Goal: Task Accomplishment & Management: Use online tool/utility

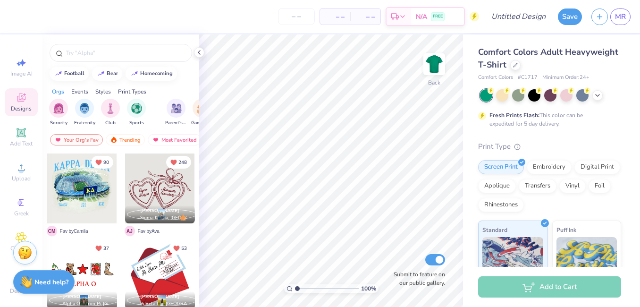
click at [148, 63] on div at bounding box center [120, 50] width 157 height 32
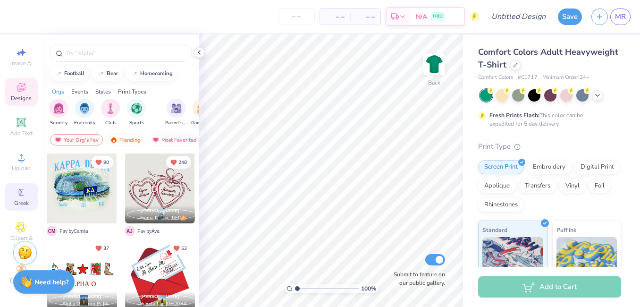
click at [18, 190] on icon at bounding box center [21, 191] width 11 height 11
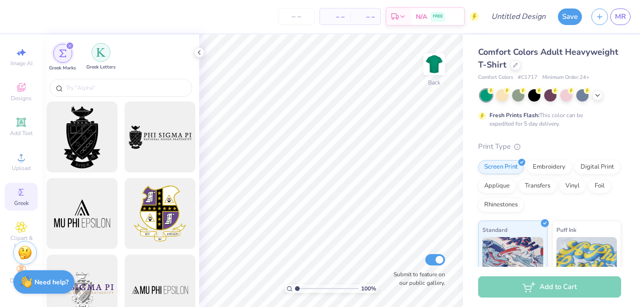
click at [97, 57] on img "filter for Greek Letters" at bounding box center [100, 52] width 9 height 9
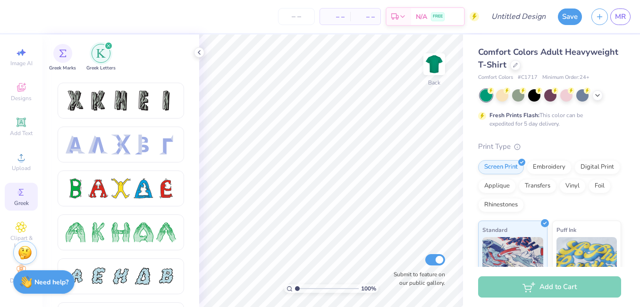
scroll to position [0, 0]
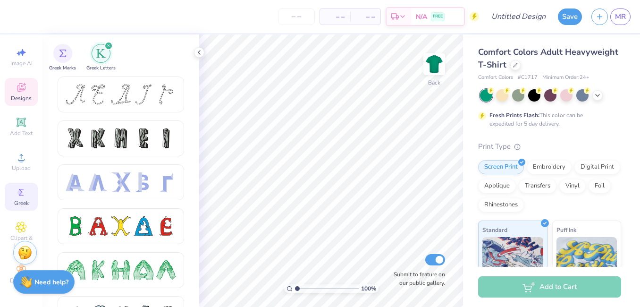
click at [23, 102] on div "Designs" at bounding box center [21, 92] width 33 height 28
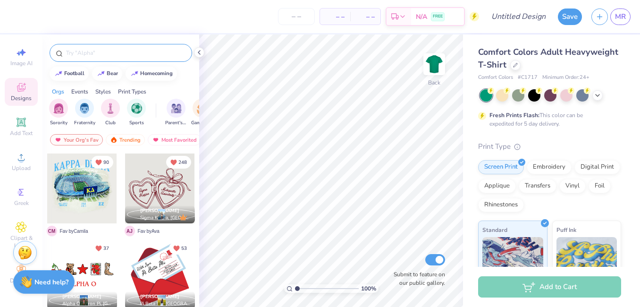
click at [119, 52] on input "text" at bounding box center [125, 52] width 121 height 9
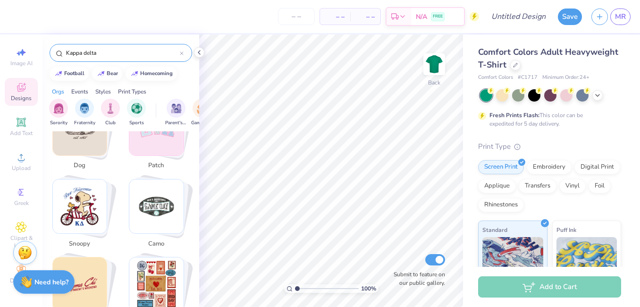
scroll to position [740, 0]
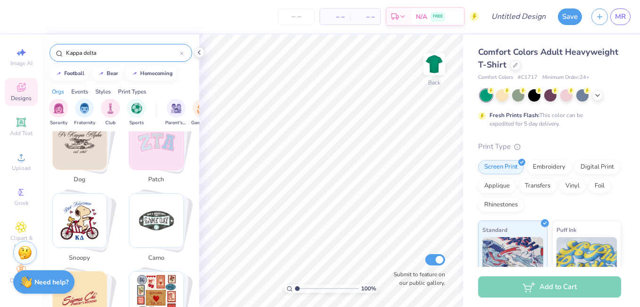
click at [153, 154] on img "Stack Card Button patch" at bounding box center [156, 142] width 54 height 54
type input "patch"
click at [153, 153] on img "Stack Card Button patch" at bounding box center [156, 142] width 54 height 54
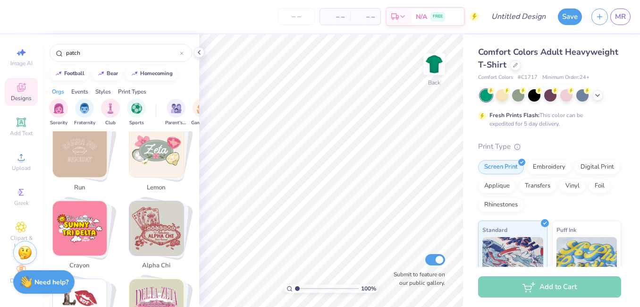
scroll to position [1943, 0]
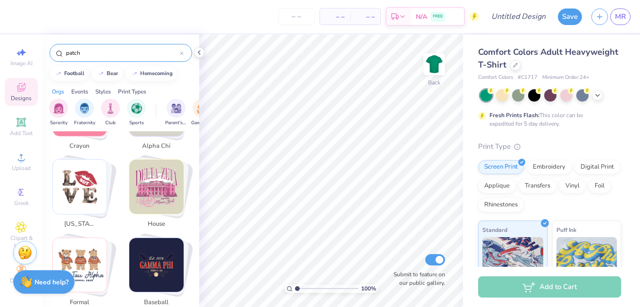
click at [123, 58] on div "patch" at bounding box center [121, 53] width 142 height 18
click at [124, 55] on input "patch" at bounding box center [122, 52] width 115 height 9
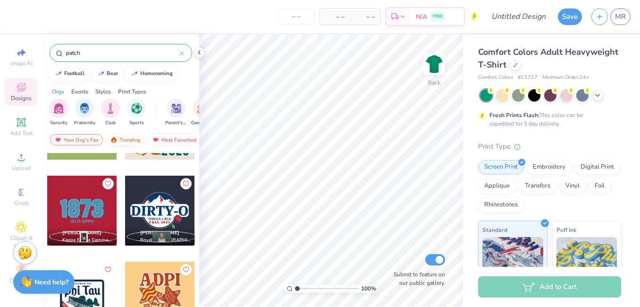
scroll to position [234, 0]
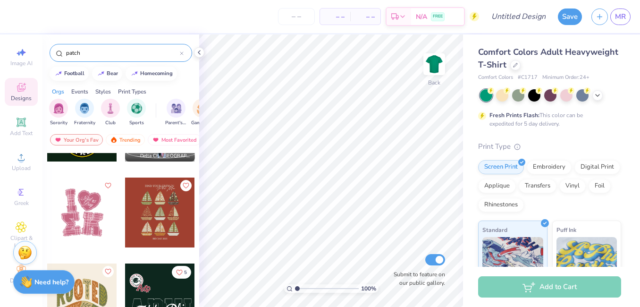
click at [179, 54] on input "patch" at bounding box center [122, 52] width 115 height 9
click at [184, 54] on div "patch" at bounding box center [121, 53] width 142 height 18
click at [180, 53] on icon at bounding box center [182, 53] width 4 height 4
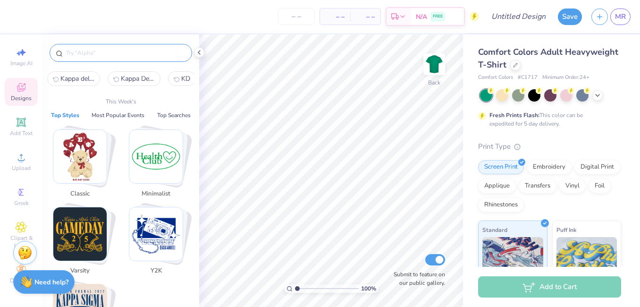
click at [154, 51] on input "text" at bounding box center [125, 52] width 121 height 9
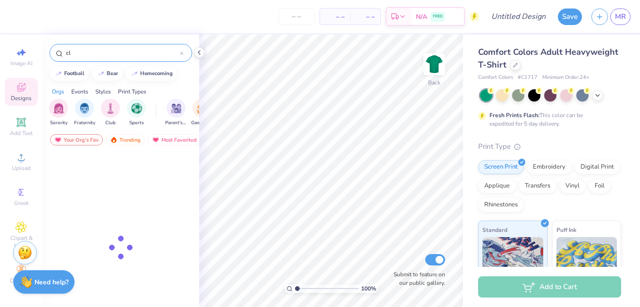
type input "c"
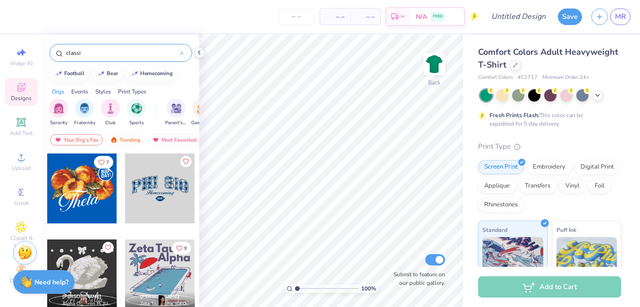
type input "classic"
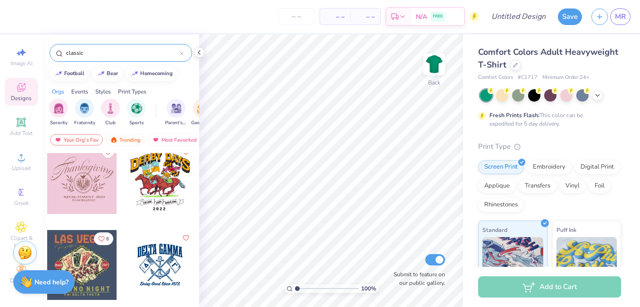
scroll to position [535, 0]
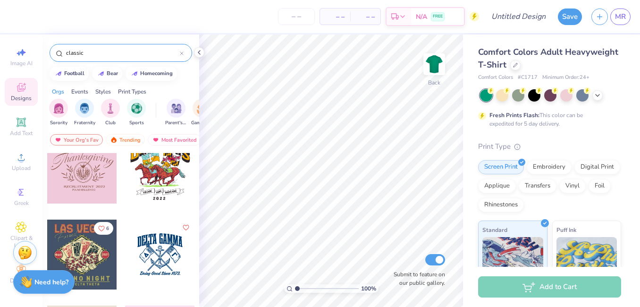
click at [180, 51] on div at bounding box center [182, 53] width 4 height 8
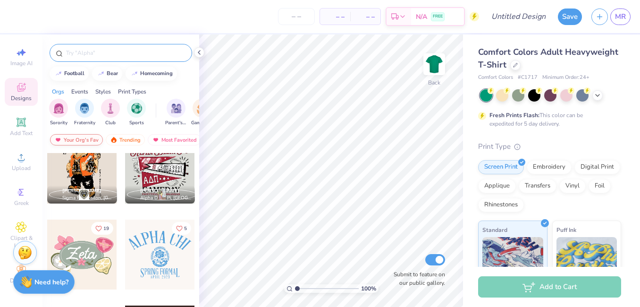
click at [83, 137] on div "Your Org's Fav" at bounding box center [76, 139] width 53 height 11
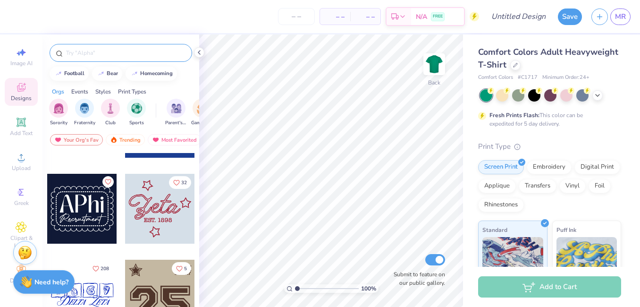
scroll to position [1527, 0]
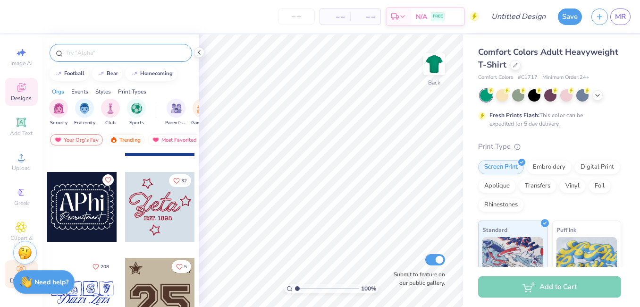
click at [12, 262] on div "Decorate" at bounding box center [21, 274] width 33 height 28
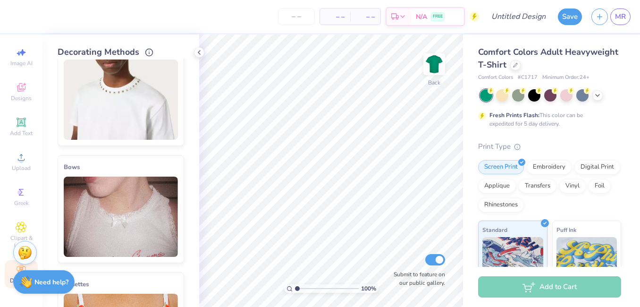
scroll to position [0, 0]
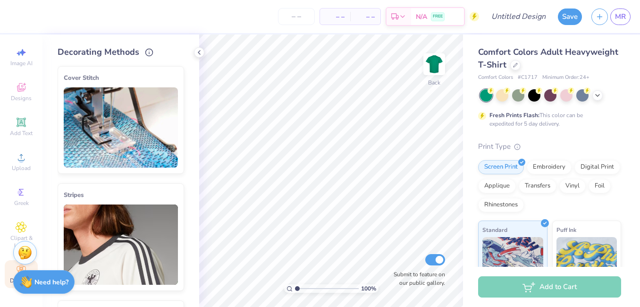
click at [131, 107] on img at bounding box center [121, 127] width 114 height 80
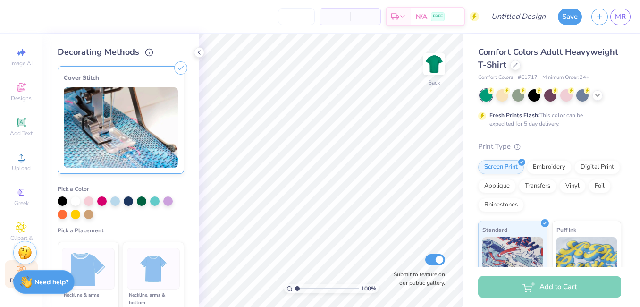
scroll to position [104, 0]
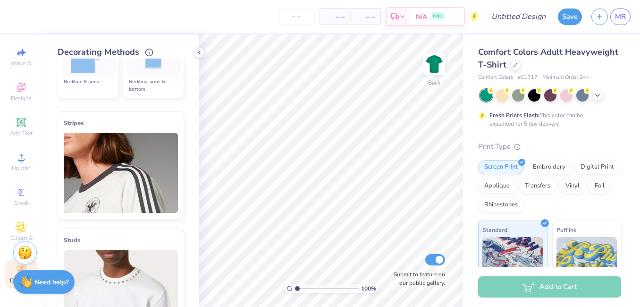
click at [122, 174] on img at bounding box center [121, 173] width 114 height 80
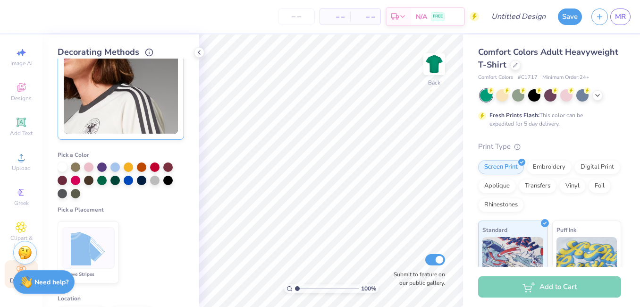
scroll to position [84, 0]
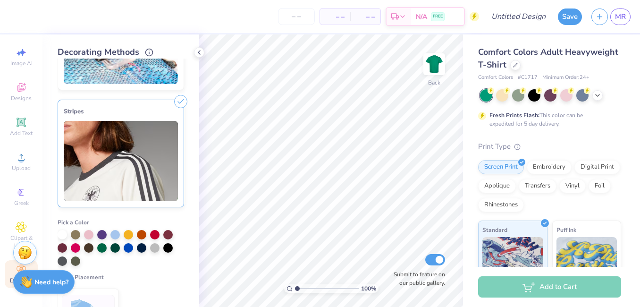
click at [140, 77] on img at bounding box center [121, 44] width 114 height 80
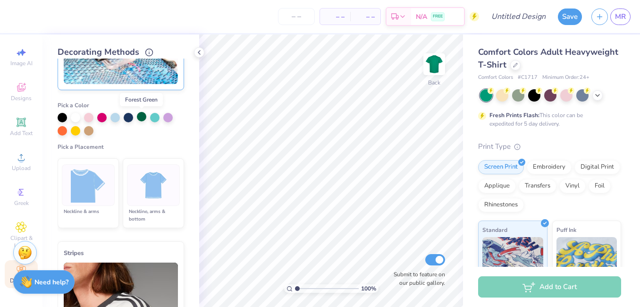
click at [145, 115] on div at bounding box center [141, 116] width 9 height 9
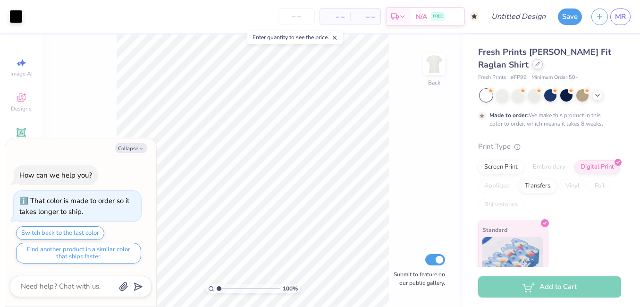
click at [532, 67] on div at bounding box center [537, 64] width 10 height 10
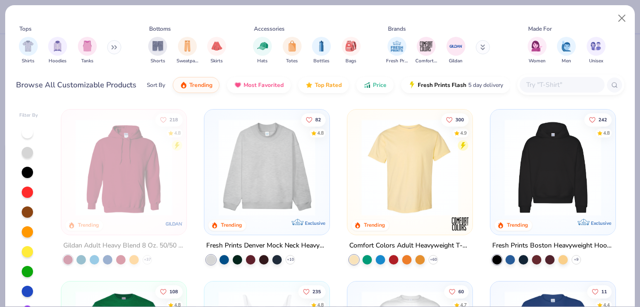
click at [388, 199] on img at bounding box center [410, 167] width 106 height 97
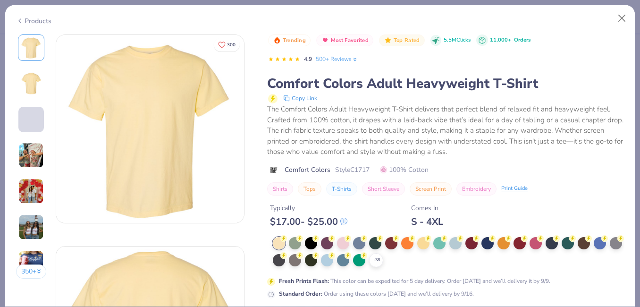
scroll to position [76, 0]
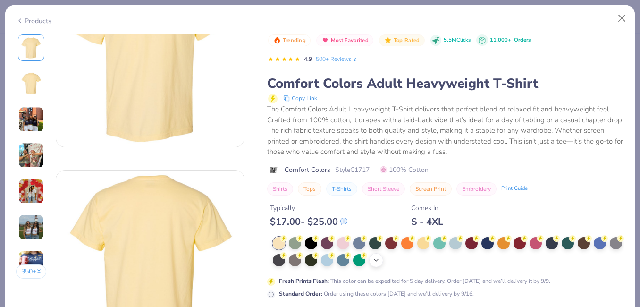
click at [376, 262] on icon at bounding box center [376, 260] width 8 height 8
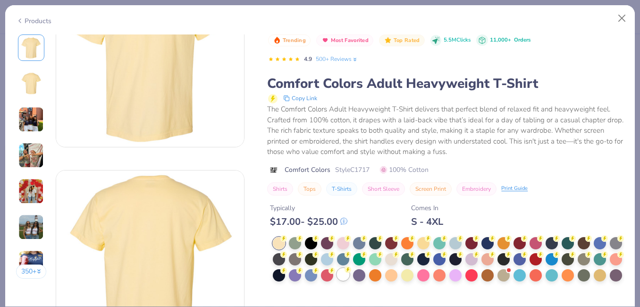
click at [343, 278] on div at bounding box center [343, 274] width 12 height 12
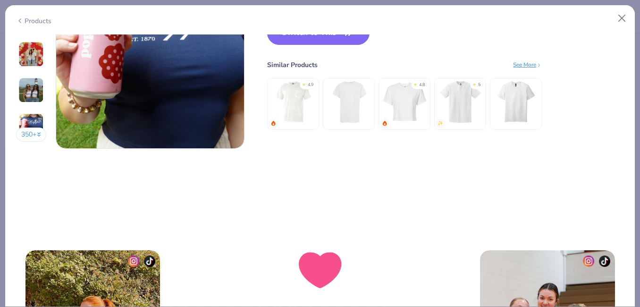
scroll to position [1201, 0]
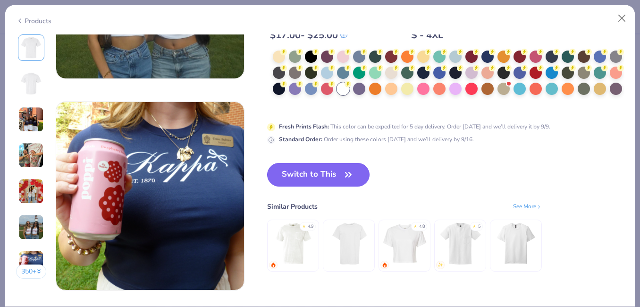
click at [343, 170] on icon "button" at bounding box center [348, 174] width 13 height 13
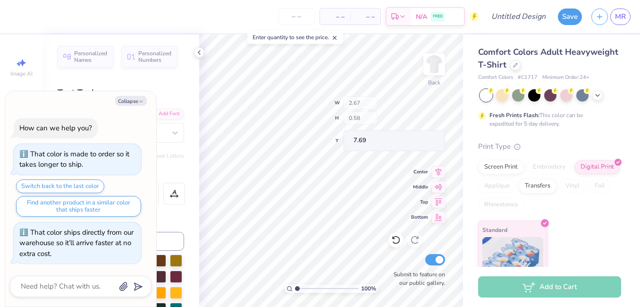
type textarea "x"
